Goal: Task Accomplishment & Management: Complete application form

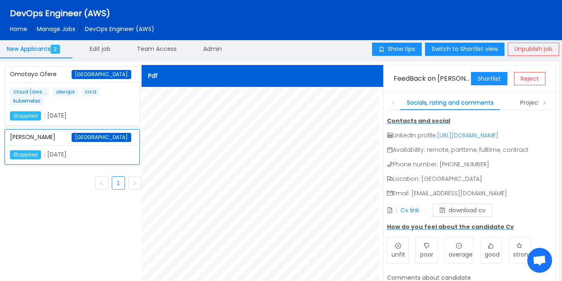
scroll to position [299, 0]
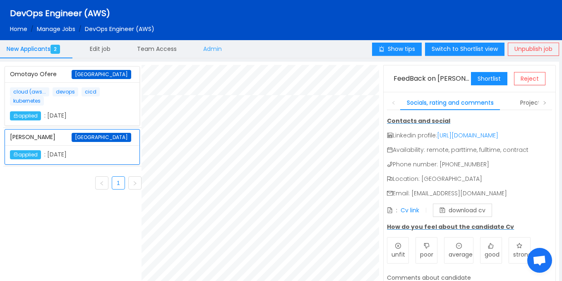
click at [222, 47] on span "Admin" at bounding box center [212, 49] width 19 height 8
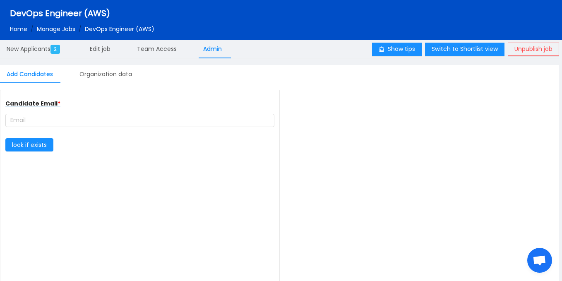
type input "Teflon"
type input "[URL][DOMAIN_NAME]"
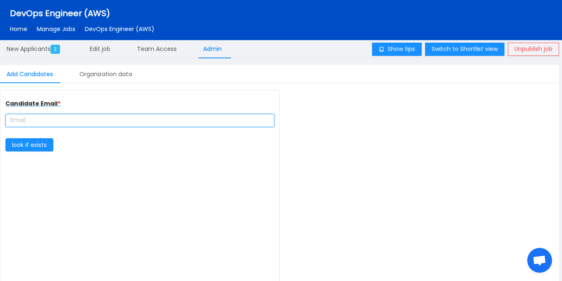
click at [135, 125] on input "text" at bounding box center [139, 120] width 269 height 13
paste input "amin4712@gmail.com"
type input "amin4712@gmail.com"
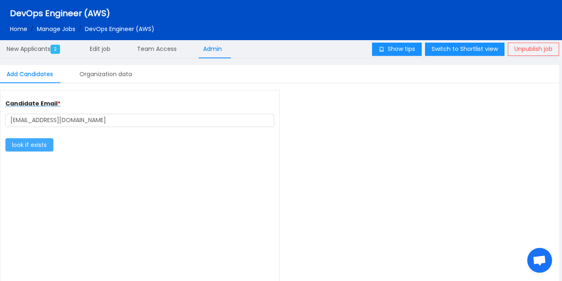
click at [42, 147] on button "look if exists" at bounding box center [29, 144] width 48 height 13
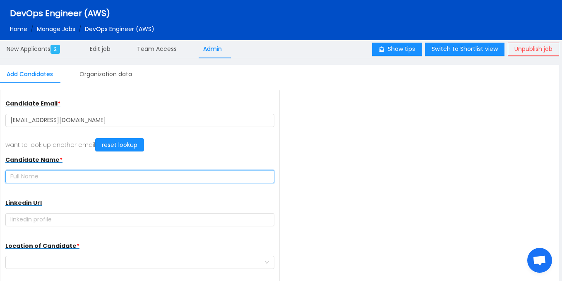
click at [98, 179] on input "text" at bounding box center [139, 176] width 269 height 13
paste input "[PERSON_NAME]"
type input "[PERSON_NAME]"
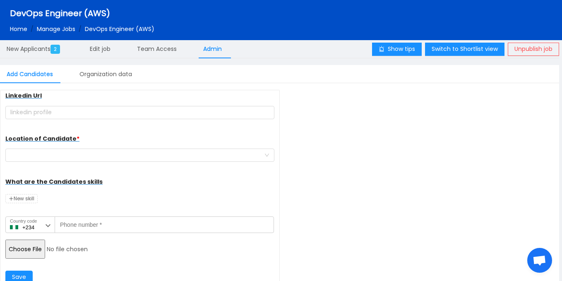
click at [43, 248] on input "file" at bounding box center [68, 249] width 127 height 19
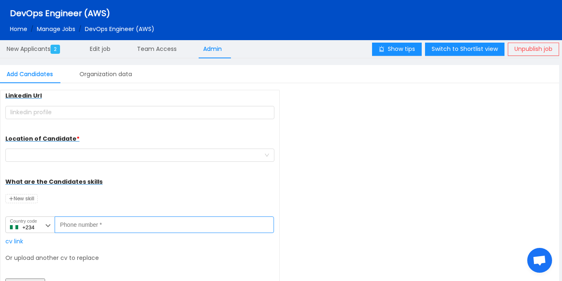
click at [127, 222] on input "Phone number *" at bounding box center [164, 224] width 219 height 17
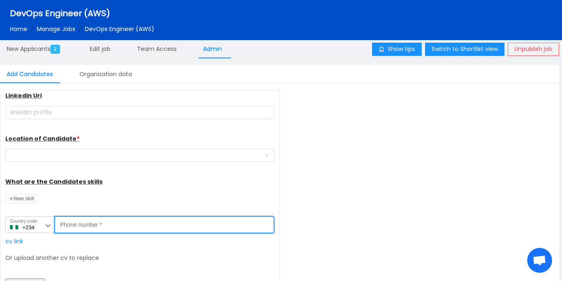
paste input "8139503459"
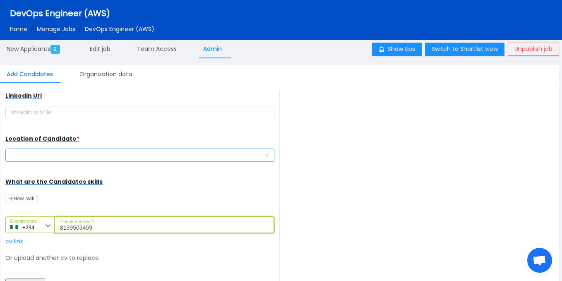
type input "8139503459"
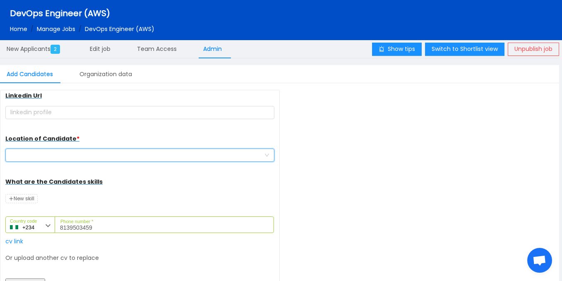
click at [106, 153] on div at bounding box center [137, 155] width 254 height 12
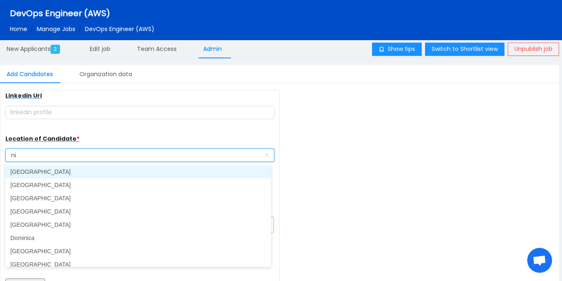
type input "nig"
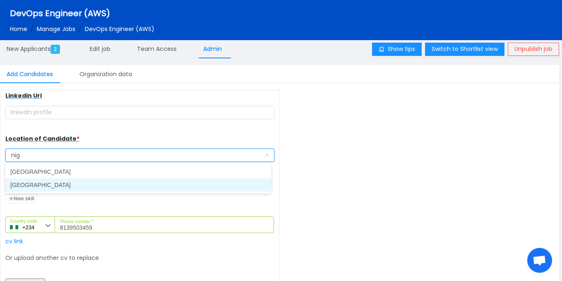
click at [84, 184] on li "[GEOGRAPHIC_DATA]" at bounding box center [138, 184] width 266 height 13
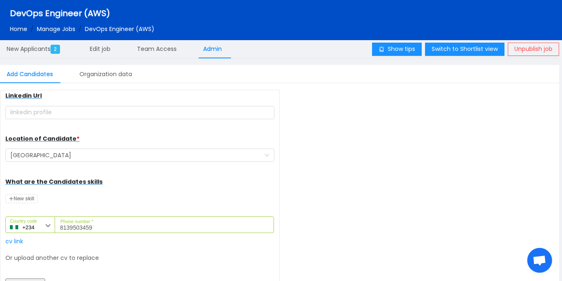
scroll to position [146, 0]
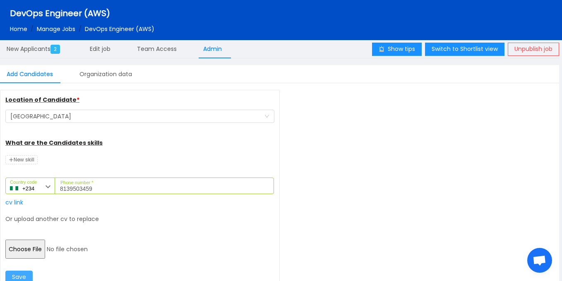
click at [21, 277] on button "Save" at bounding box center [18, 277] width 27 height 13
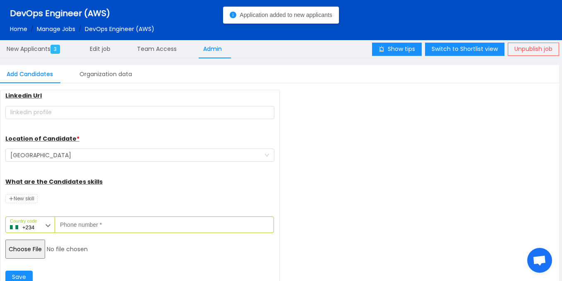
scroll to position [107, 0]
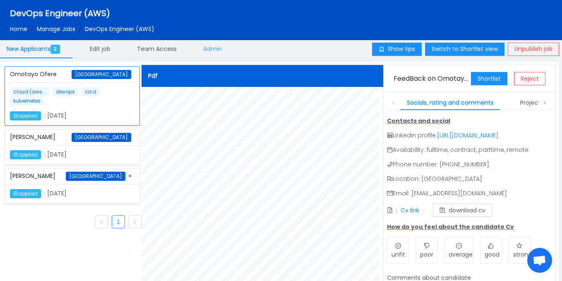
click at [206, 47] on span "Admin" at bounding box center [212, 49] width 19 height 8
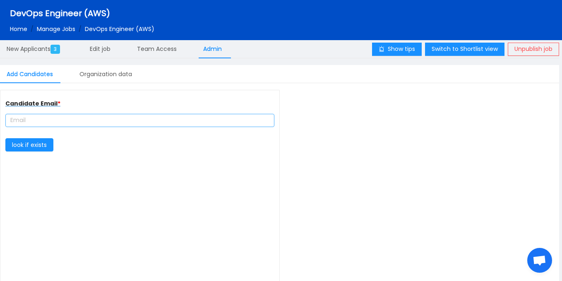
type input "Teflon"
type input "[URL][DOMAIN_NAME]"
click at [84, 116] on input "text" at bounding box center [139, 120] width 269 height 13
paste input "andrewnwajei69@gmail.com"
type input "andrewnwajei69@gmail.com"
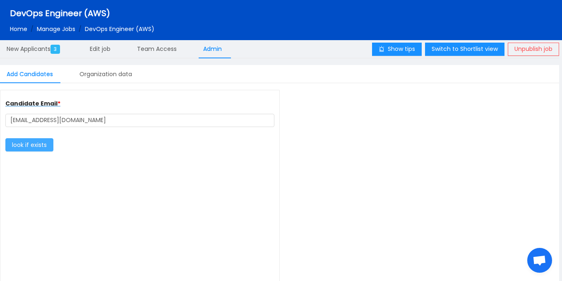
click at [37, 146] on button "look if exists" at bounding box center [29, 144] width 48 height 13
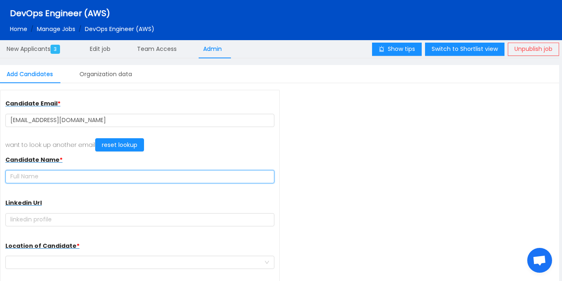
click at [92, 176] on input "text" at bounding box center [139, 176] width 269 height 13
paste input "[PERSON_NAME]"
type input "[PERSON_NAME]"
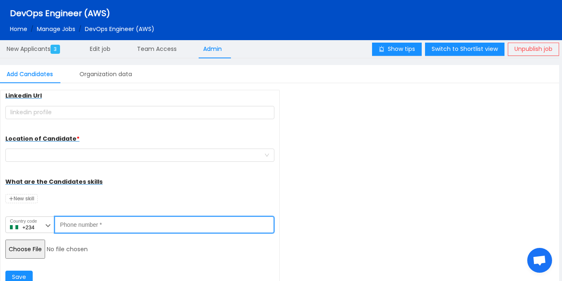
click at [113, 223] on input "Phone number *" at bounding box center [164, 224] width 219 height 17
paste input "7047804646"
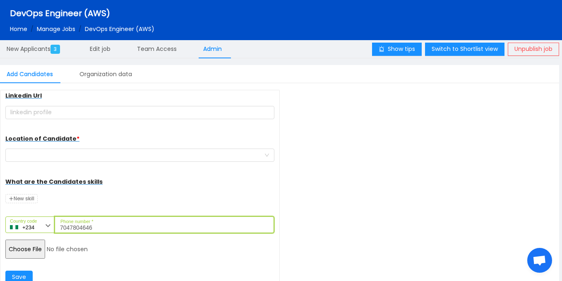
type input "7047804646"
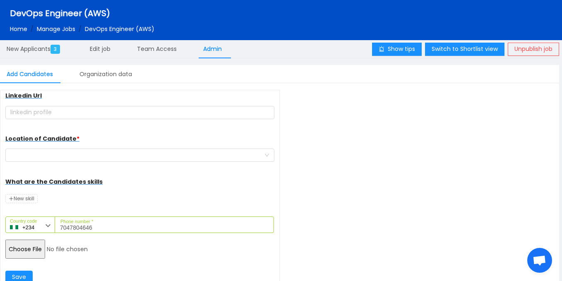
click at [38, 249] on input "file" at bounding box center [68, 249] width 127 height 19
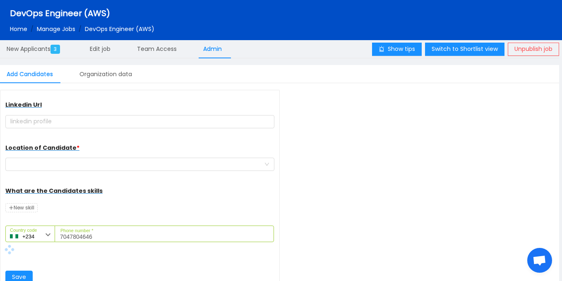
scroll to position [98, 0]
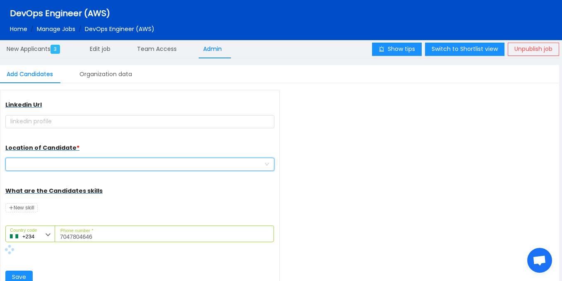
click at [133, 158] on div at bounding box center [137, 164] width 254 height 12
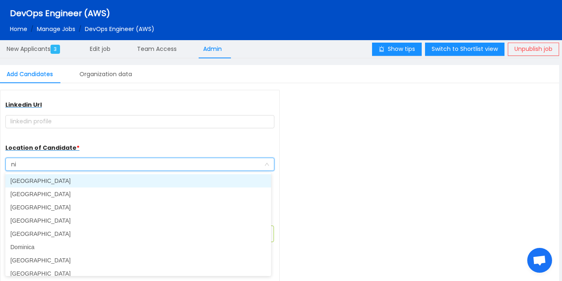
type input "nig"
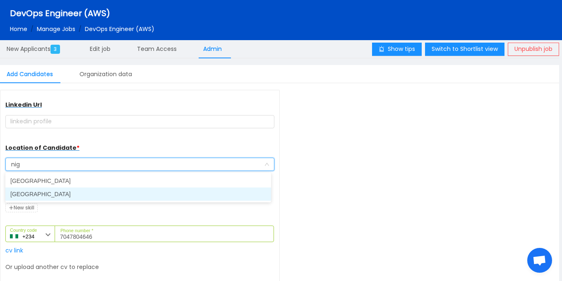
click at [86, 195] on li "[GEOGRAPHIC_DATA]" at bounding box center [138, 193] width 266 height 13
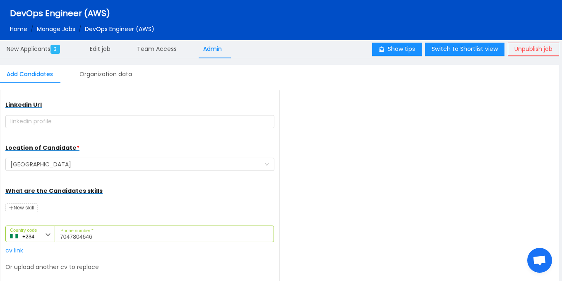
scroll to position [146, 0]
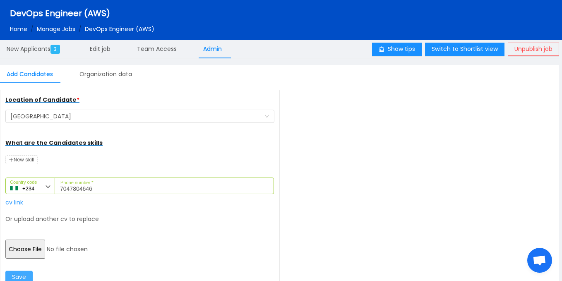
click at [31, 278] on button "Save" at bounding box center [18, 277] width 27 height 13
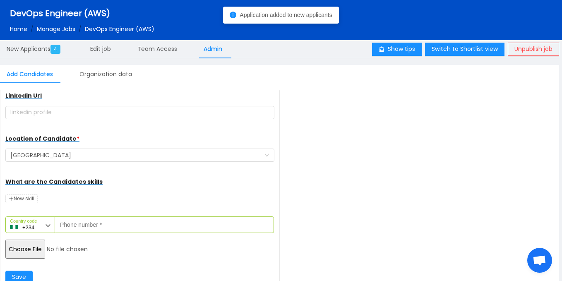
scroll to position [107, 0]
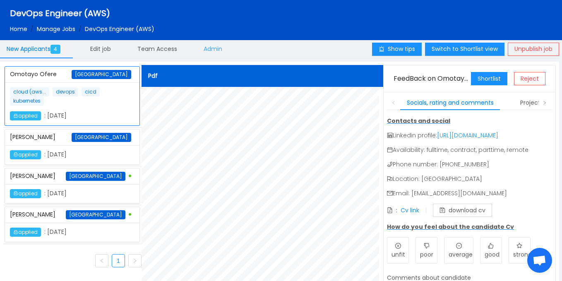
click at [217, 52] on span "Admin" at bounding box center [213, 49] width 19 height 8
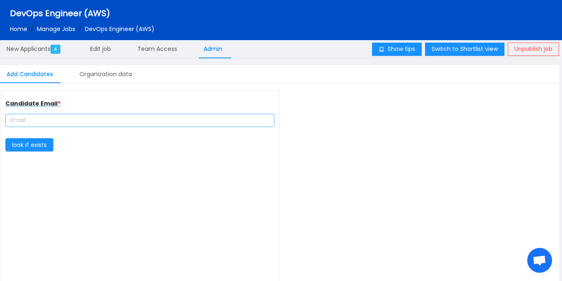
type input "Teflon"
type input "[URL][DOMAIN_NAME]"
click at [102, 115] on input "text" at bounding box center [139, 120] width 269 height 13
paste input "[EMAIL_ADDRESS][DOMAIN_NAME]"
type input "[EMAIL_ADDRESS][DOMAIN_NAME]"
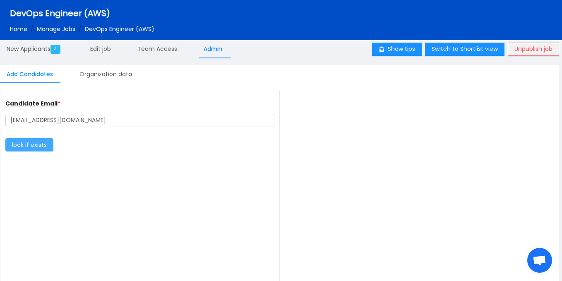
click at [36, 141] on button "look if exists" at bounding box center [29, 144] width 48 height 13
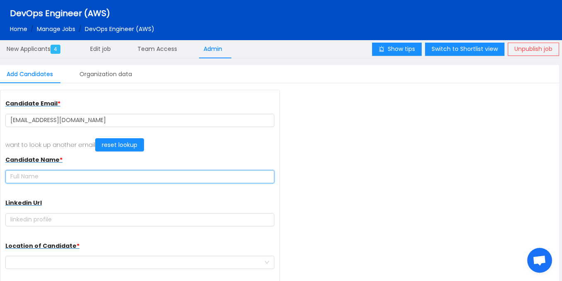
click at [119, 176] on input "text" at bounding box center [139, 176] width 269 height 13
paste input "[PERSON_NAME]"
type input "[PERSON_NAME]"
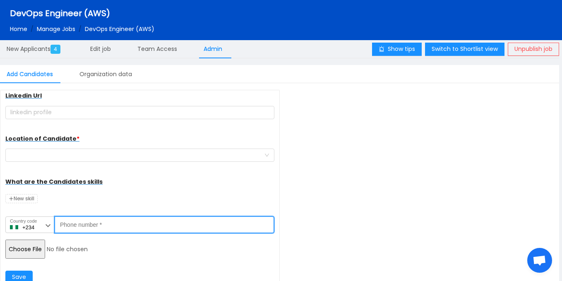
click at [160, 230] on input "Phone number *" at bounding box center [164, 224] width 219 height 17
paste input "0814 610 5980"
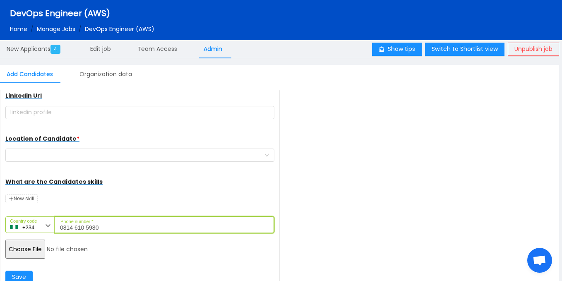
type input "0814 610 5980"
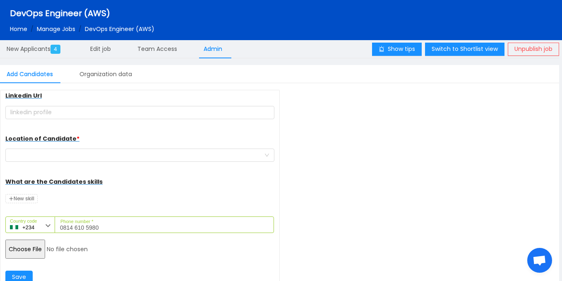
click at [26, 259] on div "Candidate Name * [PERSON_NAME] Linkedin Url Location of Candidate * What are th…" at bounding box center [139, 164] width 269 height 241
click at [28, 255] on input "file" at bounding box center [68, 249] width 127 height 19
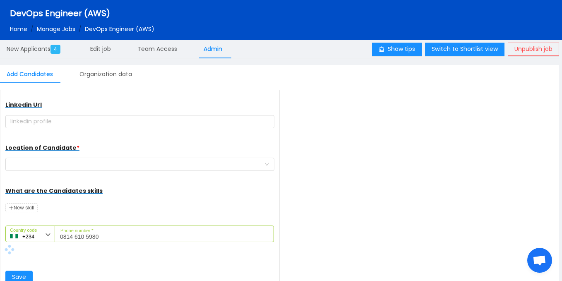
scroll to position [98, 0]
click at [123, 164] on div at bounding box center [137, 164] width 254 height 12
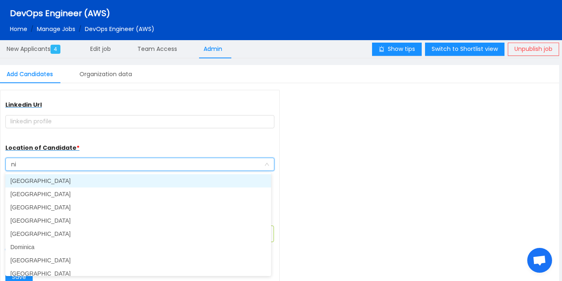
type input "nig"
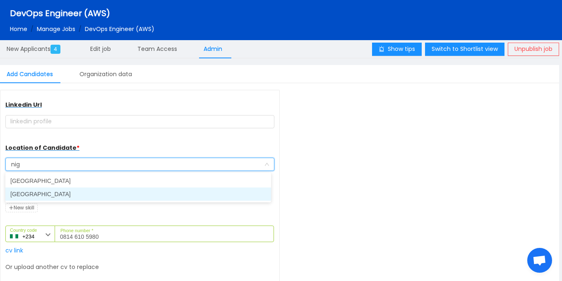
click at [87, 191] on li "[GEOGRAPHIC_DATA]" at bounding box center [138, 193] width 266 height 13
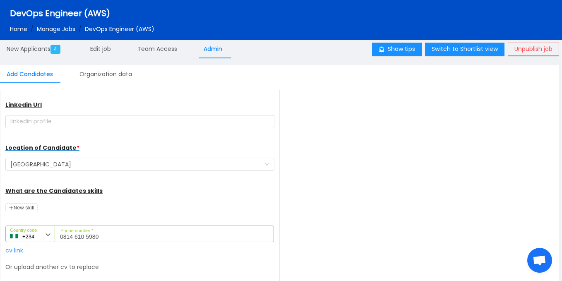
scroll to position [146, 0]
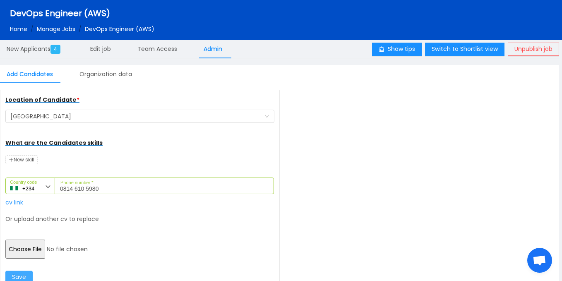
click at [10, 274] on button "Save" at bounding box center [18, 277] width 27 height 13
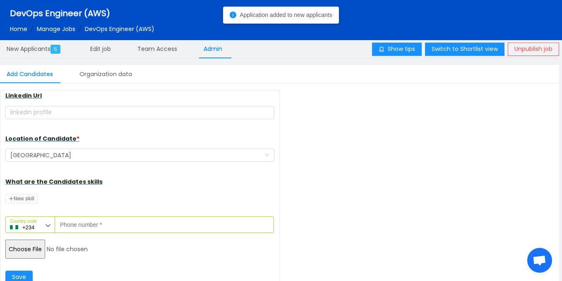
scroll to position [107, 0]
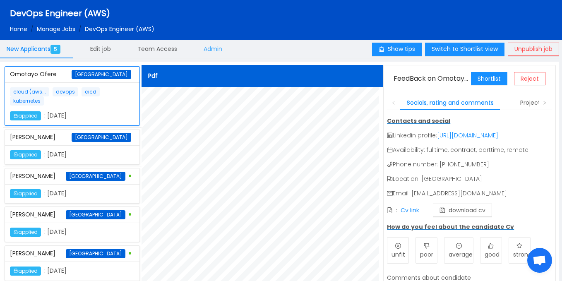
click at [214, 51] on span "Admin" at bounding box center [213, 49] width 19 height 8
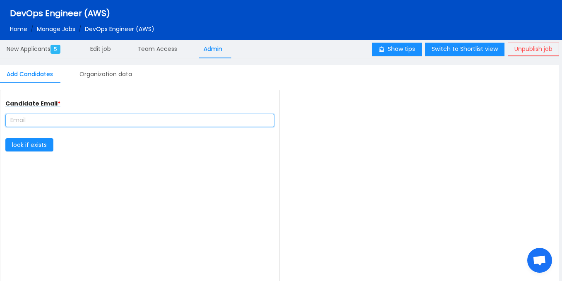
type input "Teflon"
type input "[URL][DOMAIN_NAME]"
click at [87, 122] on input "text" at bounding box center [139, 120] width 269 height 13
paste input "kindyilegogie@gmail.com"
type input "kindyilegogie@gmail.com"
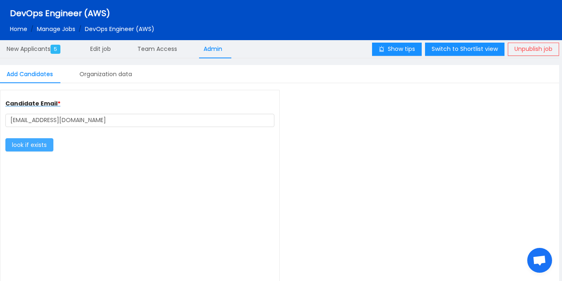
click at [41, 147] on button "look if exists" at bounding box center [29, 144] width 48 height 13
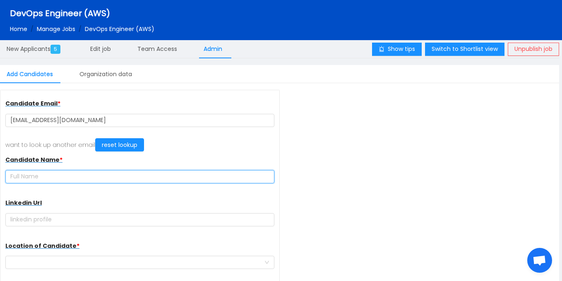
click at [96, 175] on input "text" at bounding box center [139, 176] width 269 height 13
paste input "Kindheart Ilegogie"
type input "Kindheart Ilegogie"
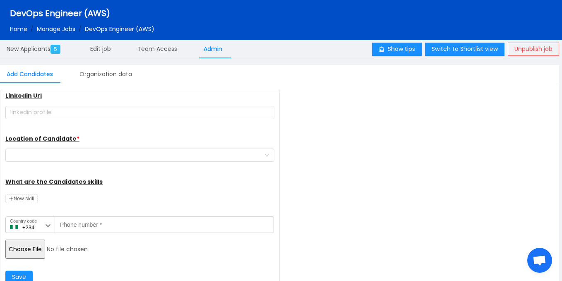
click at [29, 256] on input "file" at bounding box center [68, 249] width 127 height 19
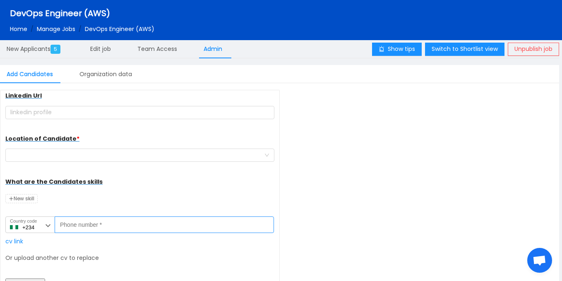
click at [79, 230] on input "Phone number *" at bounding box center [164, 224] width 219 height 17
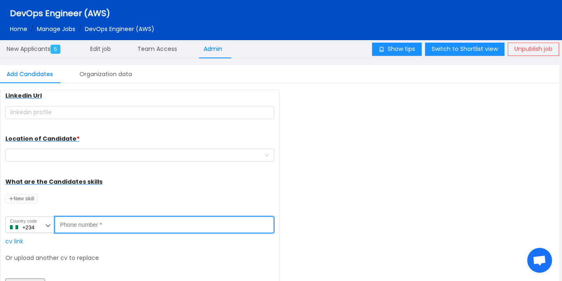
paste input "8135437862"
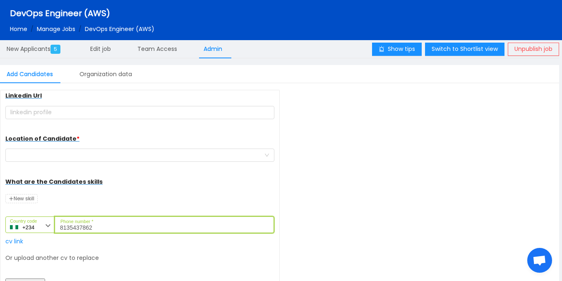
scroll to position [146, 0]
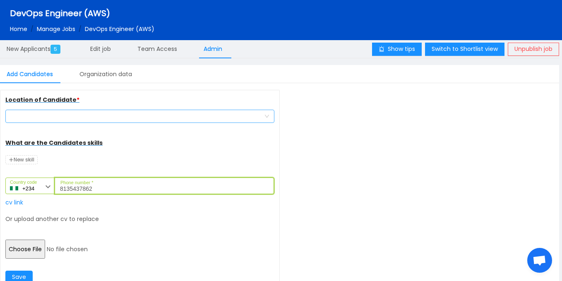
type input "8135437862"
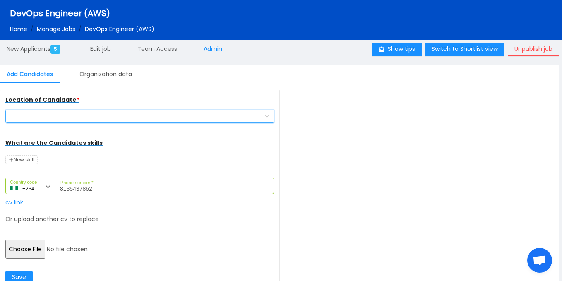
click at [58, 119] on div at bounding box center [137, 116] width 254 height 12
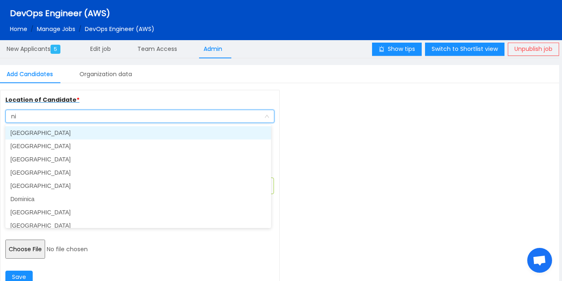
type input "nig"
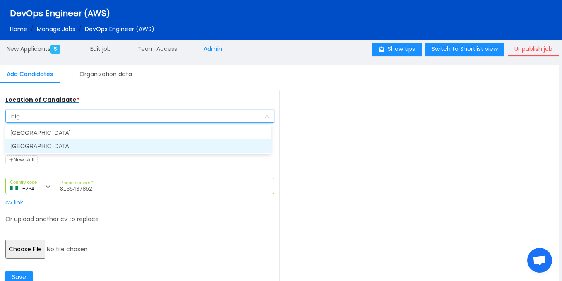
click at [51, 146] on li "[GEOGRAPHIC_DATA]" at bounding box center [138, 145] width 266 height 13
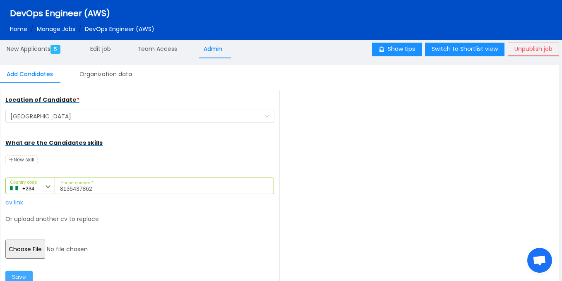
click at [23, 271] on button "Save" at bounding box center [18, 277] width 27 height 13
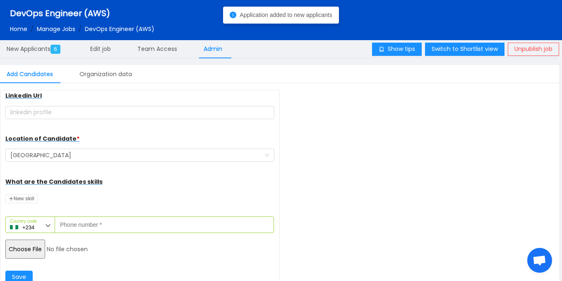
scroll to position [107, 0]
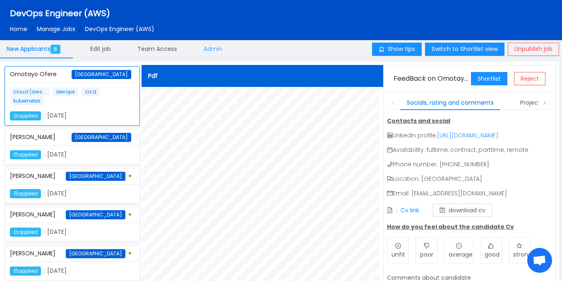
click at [215, 52] on span "Admin" at bounding box center [213, 49] width 19 height 8
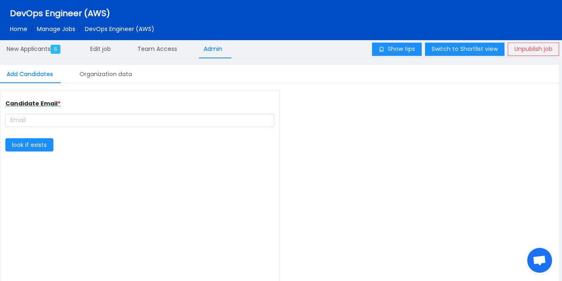
type input "Teflon"
type input "[URL][DOMAIN_NAME]"
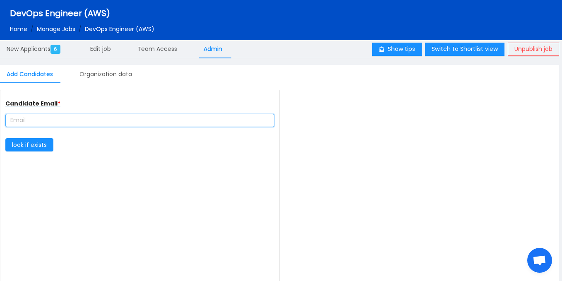
click at [112, 120] on input "text" at bounding box center [139, 120] width 269 height 13
paste input "ogunleyedamola1995@yahoo.com"
type input "ogunleyedamola1995@yahoo.com"
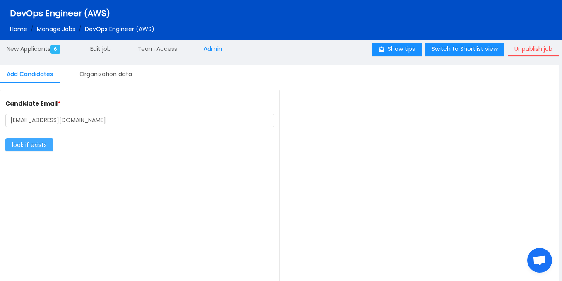
click at [38, 144] on button "look if exists" at bounding box center [29, 144] width 48 height 13
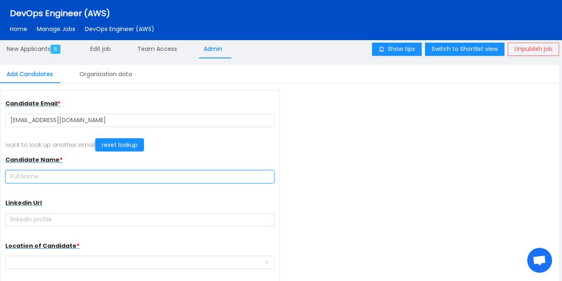
click at [108, 180] on input "text" at bounding box center [139, 176] width 269 height 13
paste input "[PERSON_NAME]"
type input "[PERSON_NAME]"
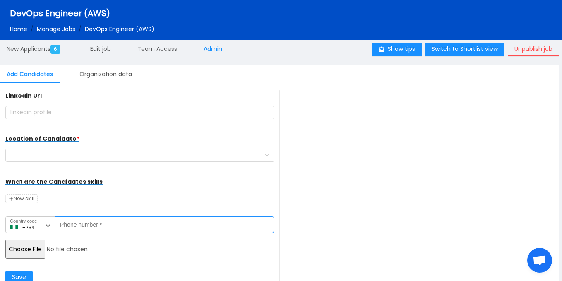
click at [118, 220] on input "Phone number *" at bounding box center [164, 224] width 219 height 17
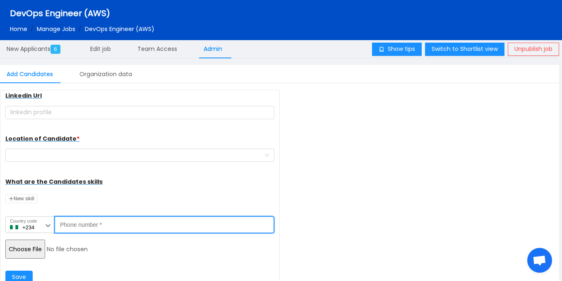
paste input "8167688979"
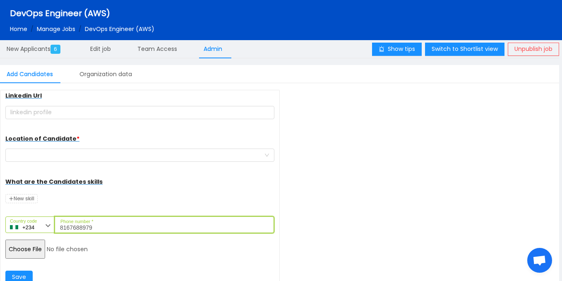
type input "8167688979"
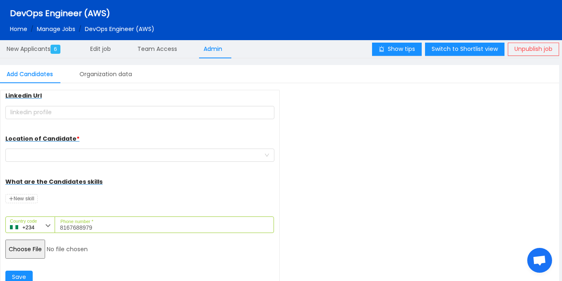
click at [14, 255] on input "file" at bounding box center [68, 249] width 127 height 19
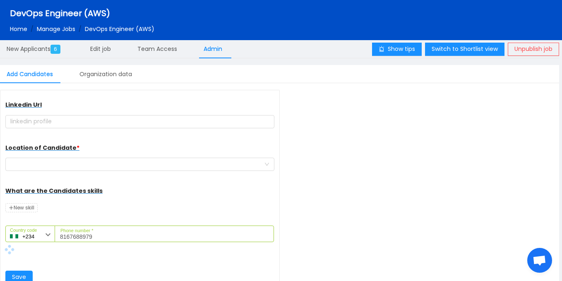
scroll to position [98, 0]
click at [120, 164] on div at bounding box center [137, 164] width 254 height 12
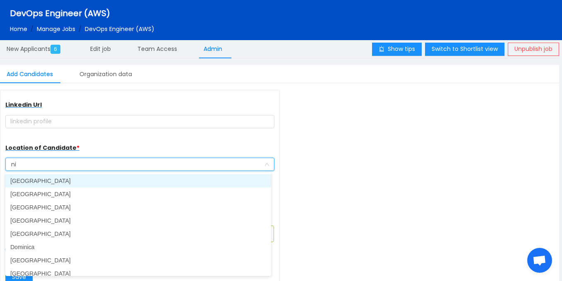
type input "nig"
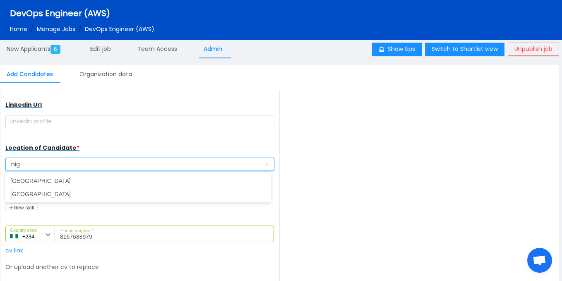
click at [53, 201] on ul "Niger Nigeria" at bounding box center [138, 188] width 266 height 30
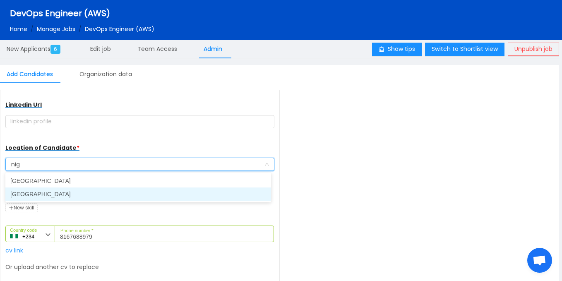
click at [55, 196] on li "[GEOGRAPHIC_DATA]" at bounding box center [138, 193] width 266 height 13
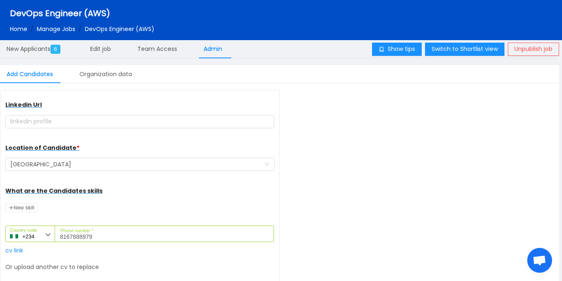
scroll to position [146, 0]
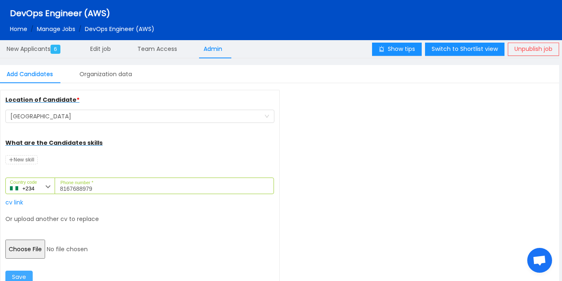
click at [22, 276] on button "Save" at bounding box center [18, 277] width 27 height 13
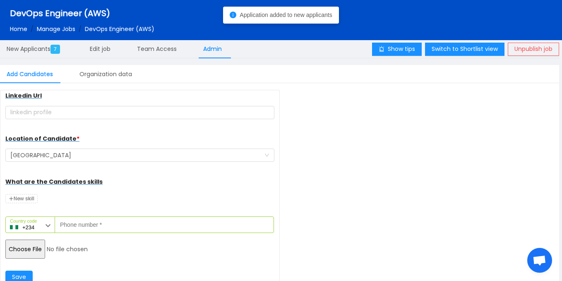
scroll to position [107, 0]
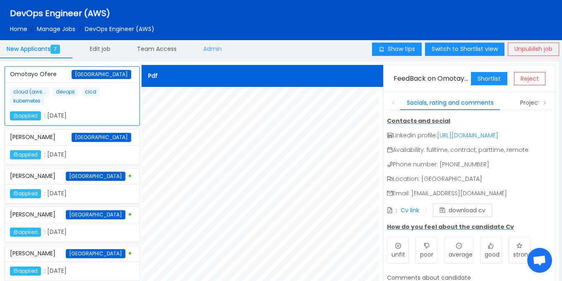
click at [217, 46] on span "Admin" at bounding box center [212, 49] width 19 height 8
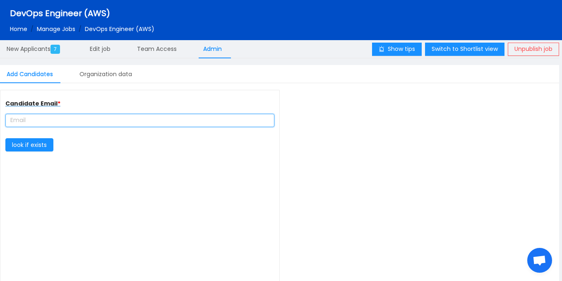
click at [85, 115] on input "text" at bounding box center [139, 120] width 269 height 13
type input "Teflon"
type input "[URL][DOMAIN_NAME]"
paste input "anieelorez1@gmail.com"
type input "anieelorez1@gmail.com"
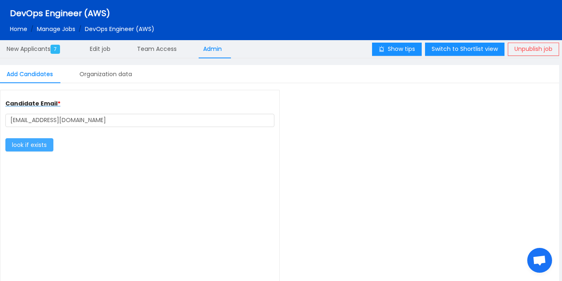
click at [38, 146] on button "look if exists" at bounding box center [29, 144] width 48 height 13
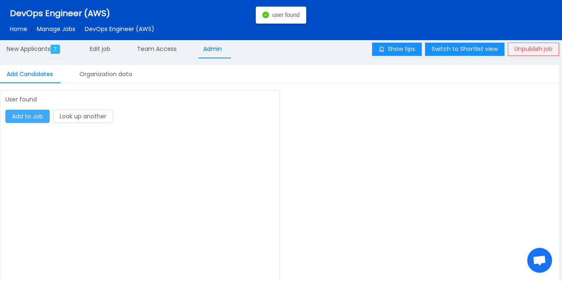
click at [45, 114] on button "Add to Job" at bounding box center [27, 116] width 44 height 13
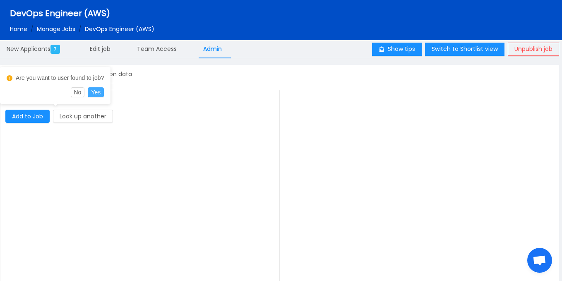
click at [100, 91] on button "Yes" at bounding box center [96, 92] width 16 height 10
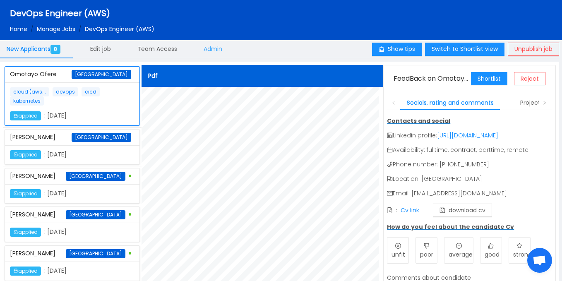
click at [227, 50] on div "Admin" at bounding box center [213, 49] width 32 height 19
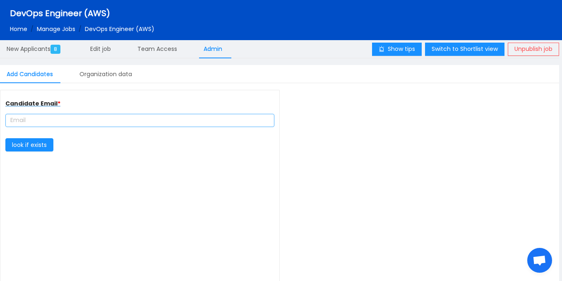
type input "Teflon"
type input "[URL][DOMAIN_NAME]"
click at [66, 118] on input "text" at bounding box center [139, 120] width 269 height 13
paste input "[EMAIL_ADDRESS][DOMAIN_NAME]"
type input "[EMAIL_ADDRESS][DOMAIN_NAME]"
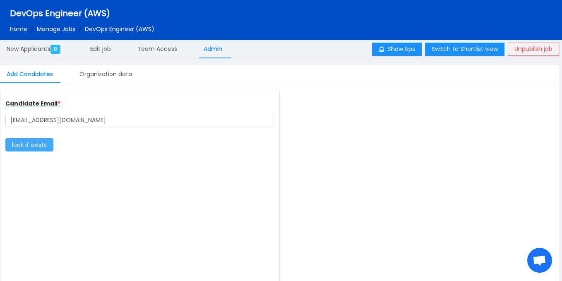
click at [47, 150] on button "look if exists" at bounding box center [29, 144] width 48 height 13
click at [50, 44] on div "New Applicants 8" at bounding box center [35, 49] width 70 height 19
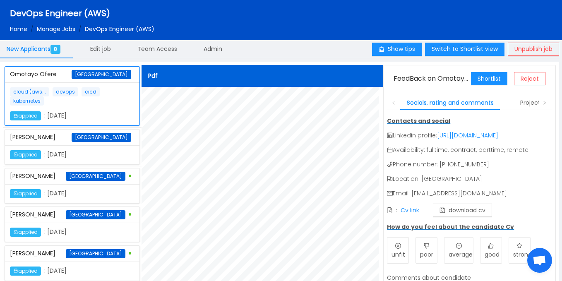
click at [138, 108] on div "Omotayo Ofere [GEOGRAPHIC_DATA] cloud (aws... devops cicd kubernetes applied : …" at bounding box center [72, 184] width 138 height 239
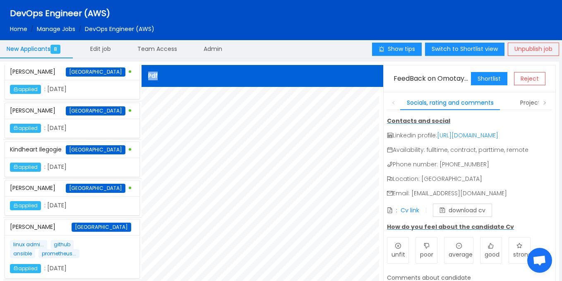
click at [141, 177] on div "Omotayo Ofere [GEOGRAPHIC_DATA] cloud (aws... devops cicd kubernetes applied : …" at bounding box center [279, 216] width 552 height 303
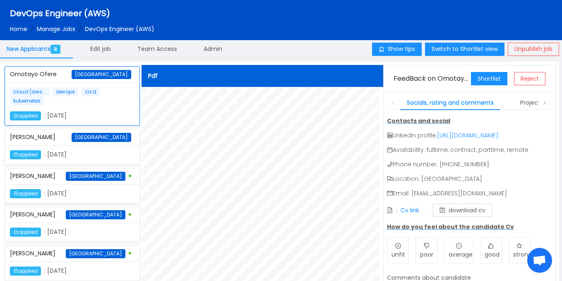
click at [91, 159] on div "applied : [DATE]" at bounding box center [56, 154] width 93 height 9
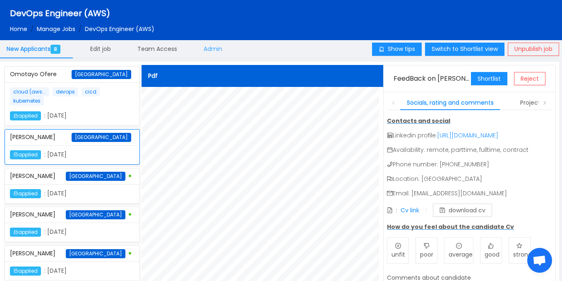
click at [216, 50] on span "Admin" at bounding box center [213, 49] width 19 height 8
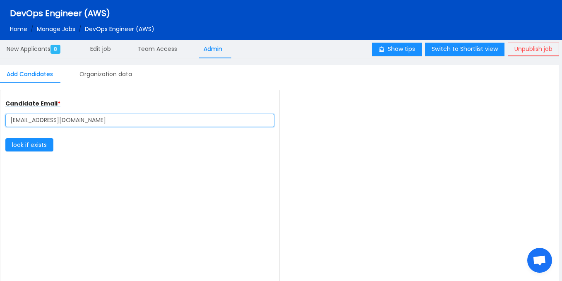
click at [111, 117] on input "[EMAIL_ADDRESS][DOMAIN_NAME]" at bounding box center [139, 120] width 269 height 13
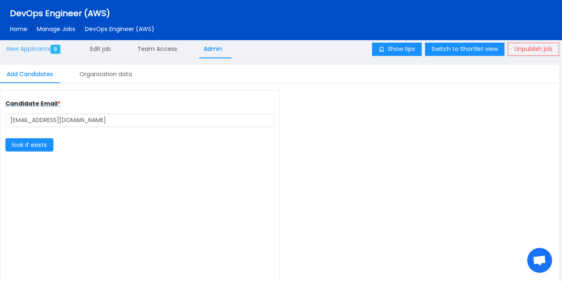
click at [47, 42] on div "New Applicants 8" at bounding box center [35, 49] width 70 height 19
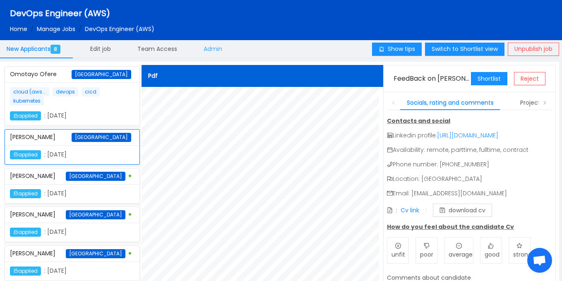
drag, startPoint x: 221, startPoint y: 59, endPoint x: 221, endPoint y: 51, distance: 7.4
click at [221, 51] on div "Show tips Switch to Shortlist view Unpublish job New Applicants 8 Edit job Team…" at bounding box center [279, 205] width 559 height 331
click at [221, 51] on span "Admin" at bounding box center [213, 49] width 19 height 8
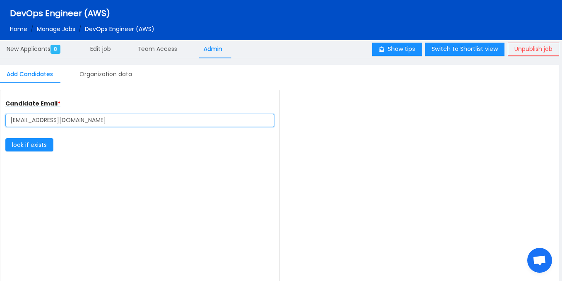
drag, startPoint x: 127, startPoint y: 115, endPoint x: 0, endPoint y: 105, distance: 127.4
click at [0, 105] on div "Candidate Email * [EMAIL_ADDRESS][DOMAIN_NAME] look if exists" at bounding box center [140, 195] width 280 height 211
paste input "professionalemail@resumeworded"
drag, startPoint x: 134, startPoint y: 120, endPoint x: 0, endPoint y: 132, distance: 134.6
click at [0, 132] on div "Candidate Email * [EMAIL_ADDRESS][DOMAIN_NAME] look if exists" at bounding box center [140, 195] width 280 height 211
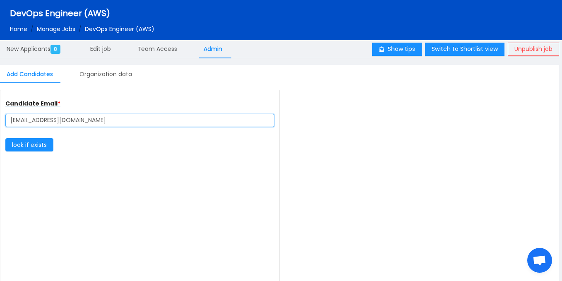
type input "[EMAIL_ADDRESS][DOMAIN_NAME]"
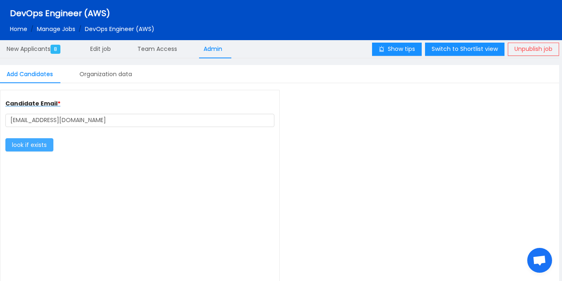
click at [19, 150] on button "look if exists" at bounding box center [29, 144] width 48 height 13
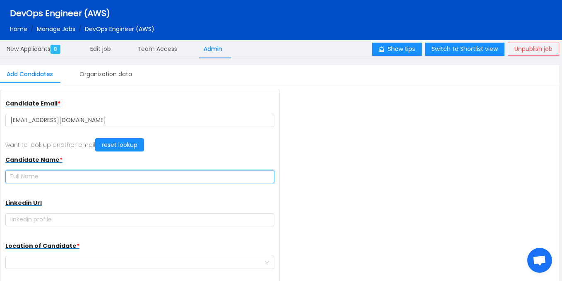
click at [124, 177] on input "text" at bounding box center [139, 176] width 269 height 13
paste input "[PERSON_NAME]"
type input "[PERSON_NAME]"
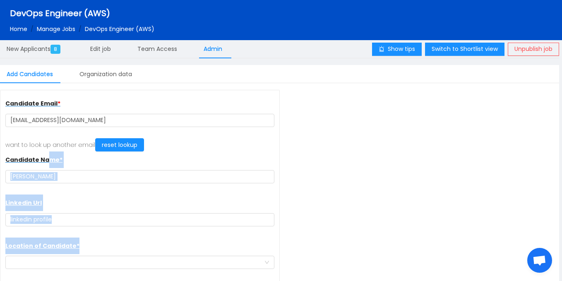
drag, startPoint x: 276, startPoint y: 136, endPoint x: 282, endPoint y: 232, distance: 97.0
click at [282, 232] on div "Candidate Email * [EMAIL_ADDRESS][DOMAIN_NAME] want to look up another email re…" at bounding box center [279, 195] width 559 height 211
click at [324, 167] on div "Candidate Email * [EMAIL_ADDRESS][DOMAIN_NAME] want to look up another email re…" at bounding box center [279, 195] width 559 height 211
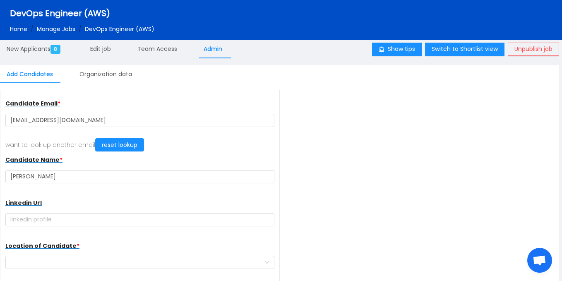
scroll to position [107, 0]
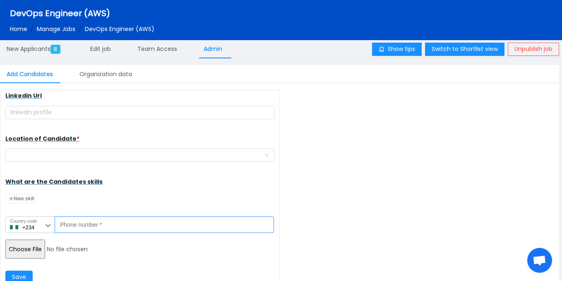
click at [123, 224] on input "Phone number *" at bounding box center [164, 224] width 219 height 17
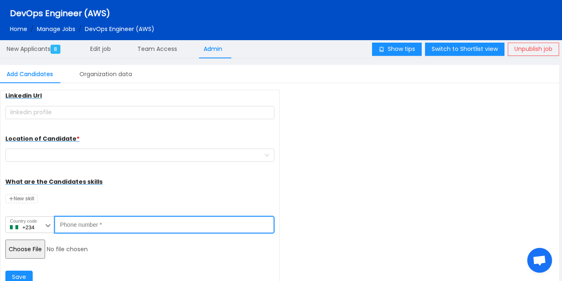
paste input "tel"
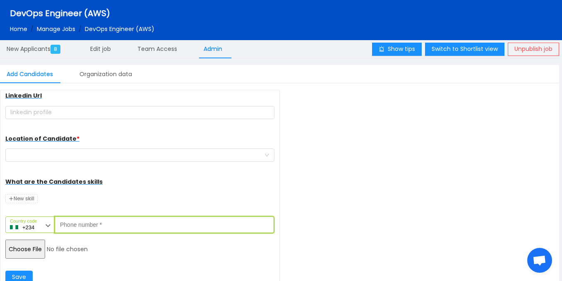
paste input "tel"
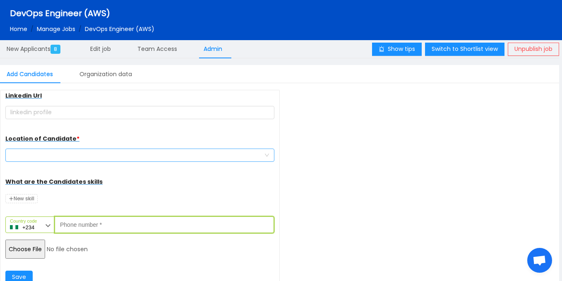
click at [101, 153] on div at bounding box center [137, 155] width 254 height 12
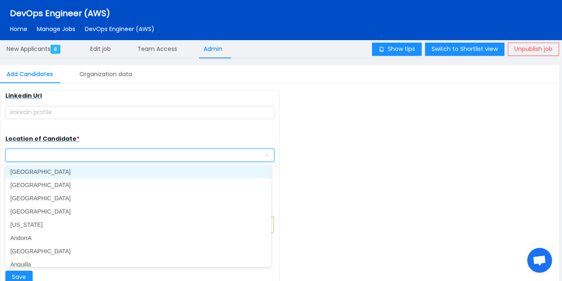
paste input "[PHONE_NUMBER]"
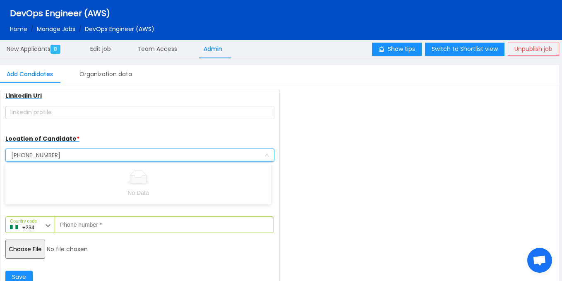
drag, startPoint x: 28, startPoint y: 155, endPoint x: 78, endPoint y: 156, distance: 50.5
click at [78, 156] on input "[PHONE_NUMBER]" at bounding box center [137, 155] width 254 height 12
type input "+"
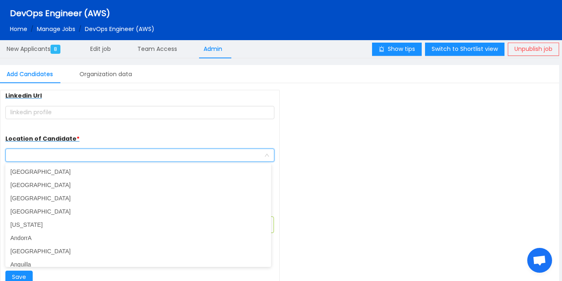
click at [343, 188] on div "Candidate Email * [EMAIL_ADDRESS][DOMAIN_NAME] want to look up another email re…" at bounding box center [279, 195] width 559 height 211
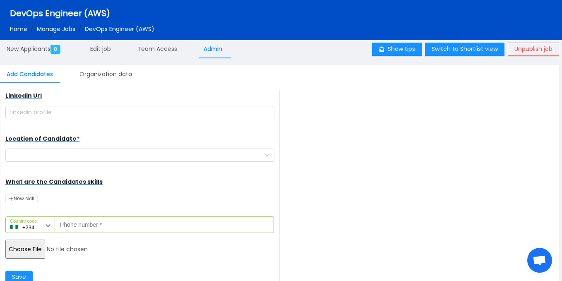
click at [135, 226] on input "Phone number *" at bounding box center [164, 224] width 219 height 17
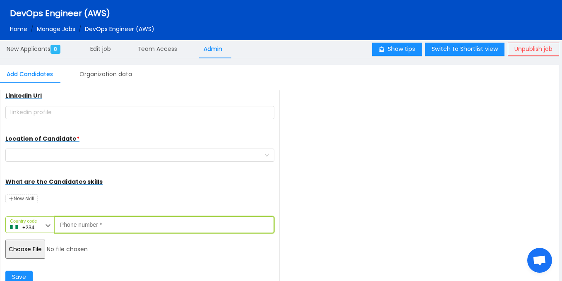
paste input "7046823047"
type input "7046823047"
click at [37, 245] on input "file" at bounding box center [68, 249] width 127 height 19
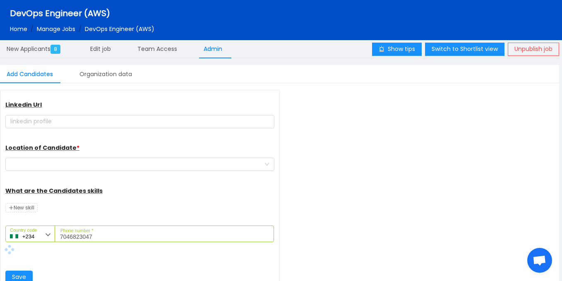
scroll to position [98, 0]
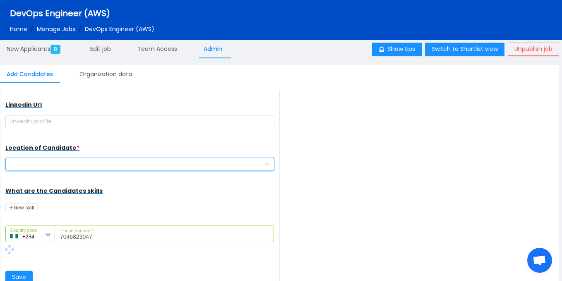
click at [110, 162] on div at bounding box center [137, 164] width 254 height 12
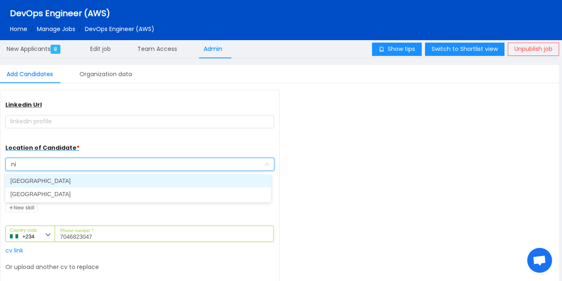
type input "nig"
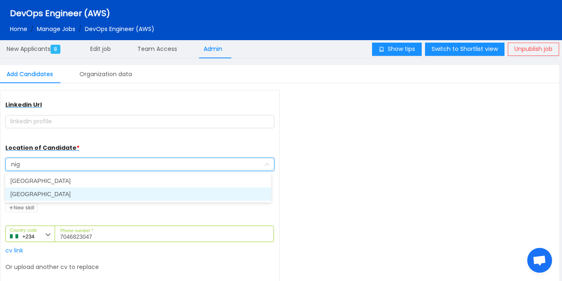
click at [67, 194] on li "[GEOGRAPHIC_DATA]" at bounding box center [138, 193] width 266 height 13
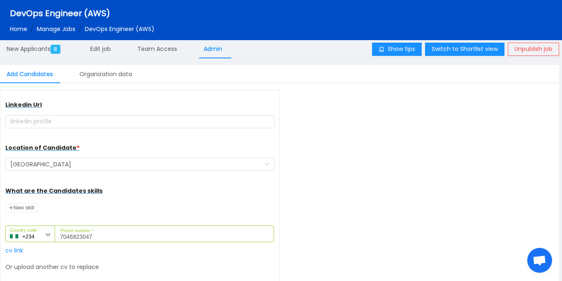
scroll to position [146, 0]
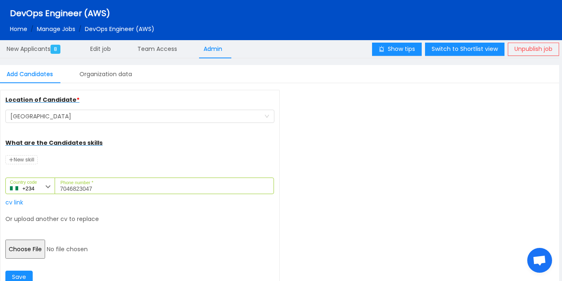
click at [34, 280] on div "Save" at bounding box center [139, 276] width 269 height 17
click at [29, 276] on button "Save" at bounding box center [18, 277] width 27 height 13
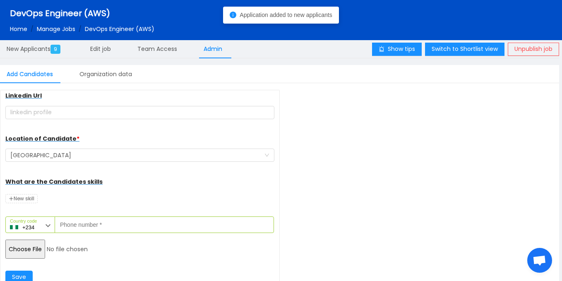
scroll to position [107, 0]
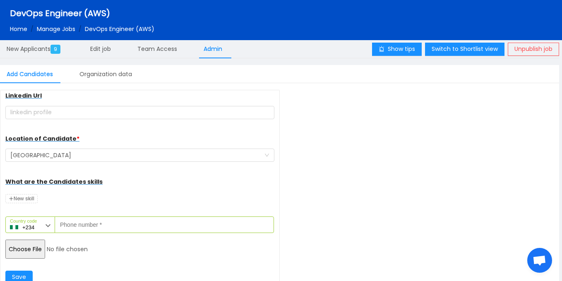
click at [320, 98] on div "Candidate Email * want to look up another email reset lookup Candidate Name * L…" at bounding box center [279, 195] width 559 height 211
